Goal: Task Accomplishment & Management: Complete application form

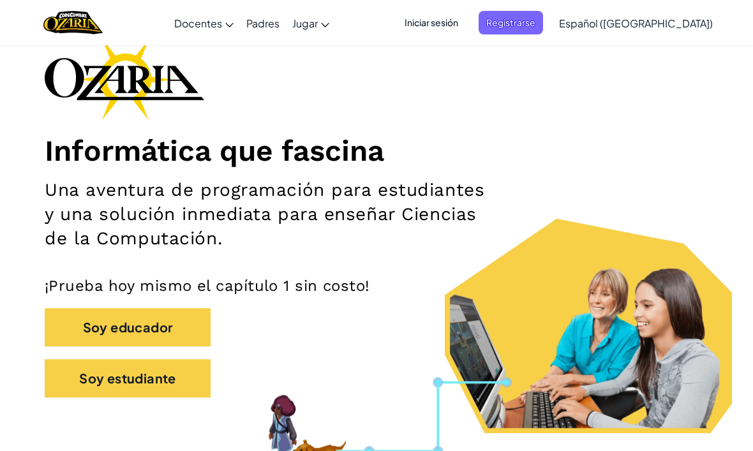
click at [465, 26] on span "Iniciar sesión" at bounding box center [431, 23] width 69 height 24
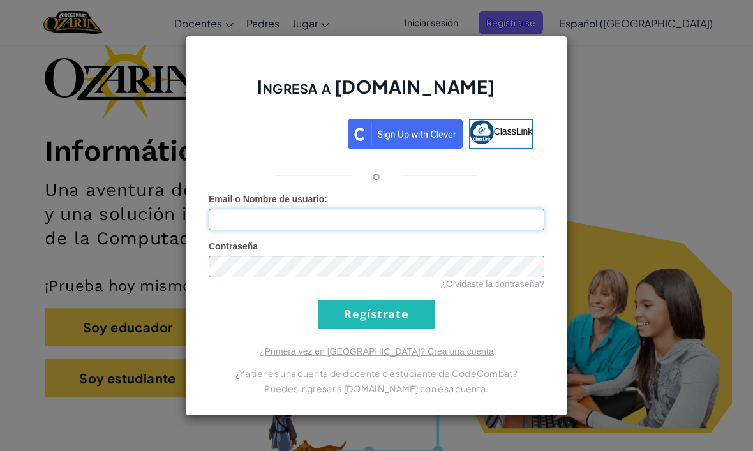
click at [412, 229] on input "Email o Nombre de usuario :" at bounding box center [377, 220] width 336 height 22
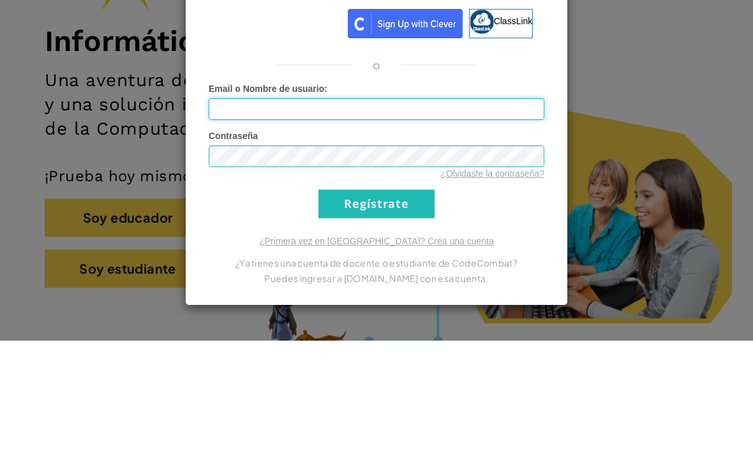
type input "AnaDiazPau7122813"
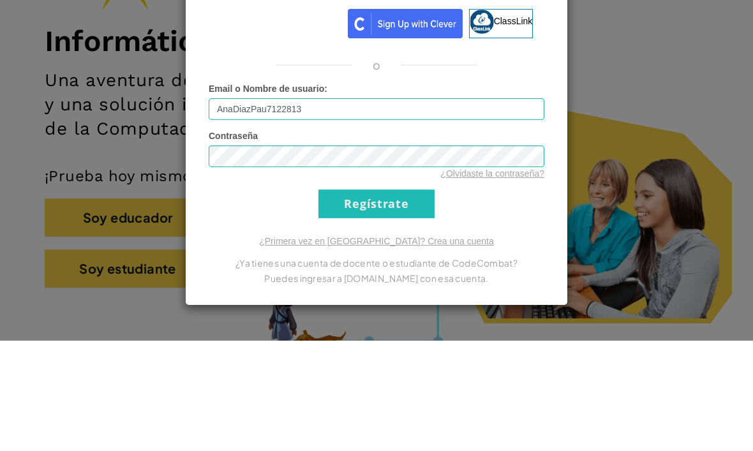
click at [377, 300] on input "Regístrate" at bounding box center [377, 314] width 116 height 29
